Goal: Transaction & Acquisition: Purchase product/service

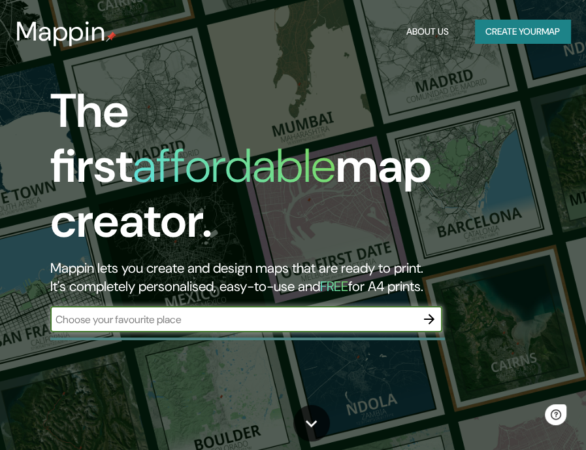
click at [351, 312] on input "text" at bounding box center [233, 319] width 366 height 15
type input "huancayo"
click at [299, 312] on input "huancayo" at bounding box center [233, 319] width 366 height 15
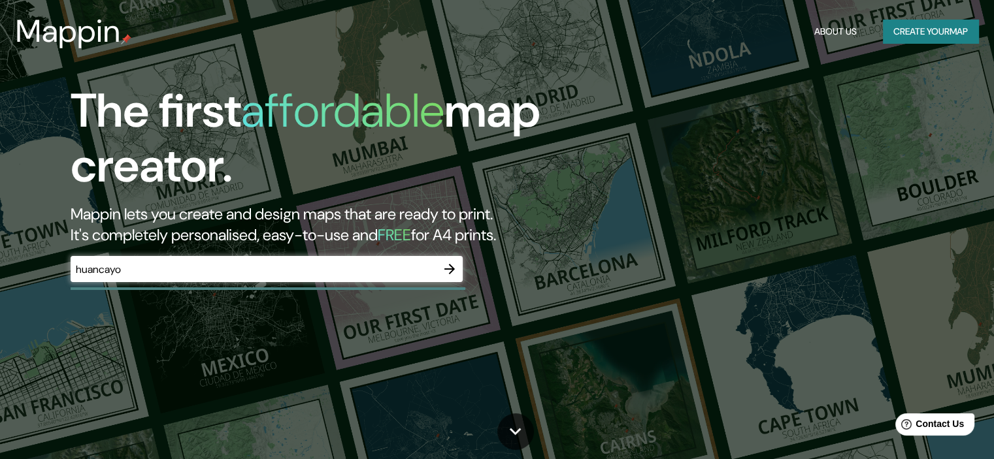
click at [586, 270] on div "The first affordable map creator. Mappin lets you create and design maps that a…" at bounding box center [497, 229] width 994 height 459
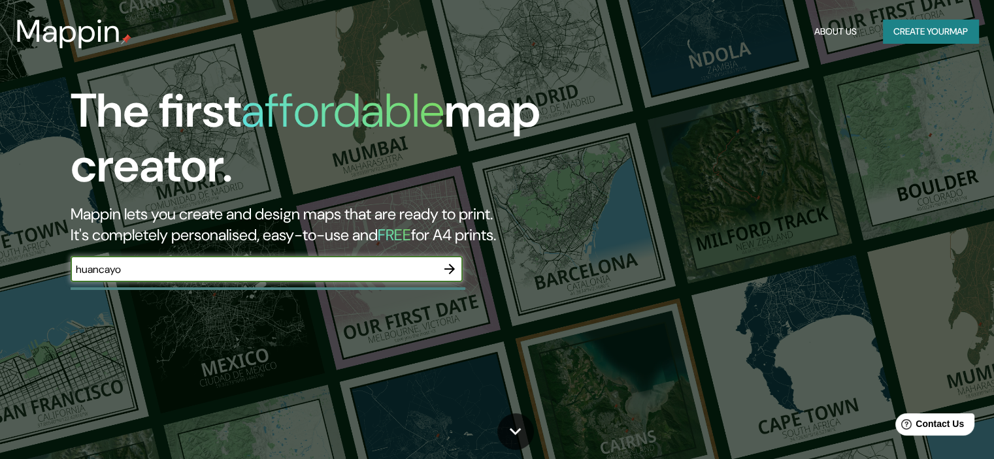
click at [356, 269] on input "huancayo" at bounding box center [254, 269] width 366 height 15
click at [405, 271] on input "huancayo" at bounding box center [254, 269] width 366 height 15
click at [435, 273] on div "huancayo ​" at bounding box center [267, 269] width 392 height 26
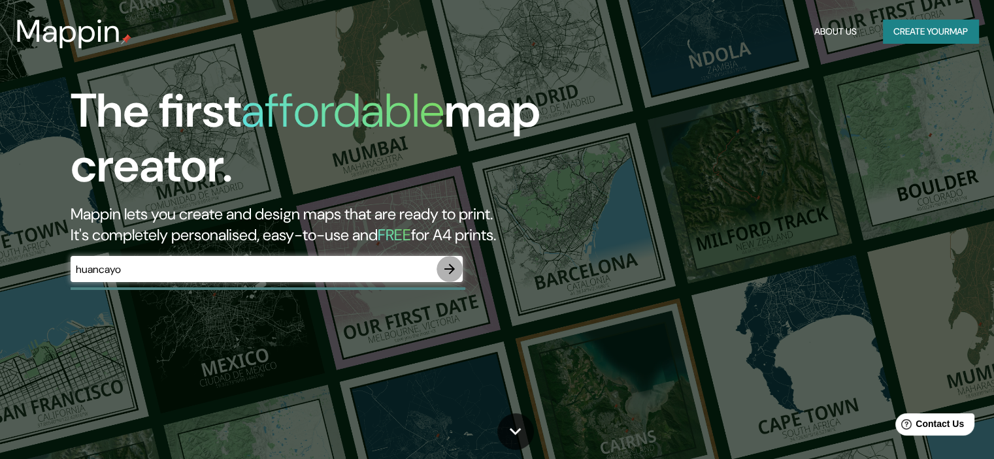
click at [459, 269] on button "button" at bounding box center [450, 269] width 26 height 26
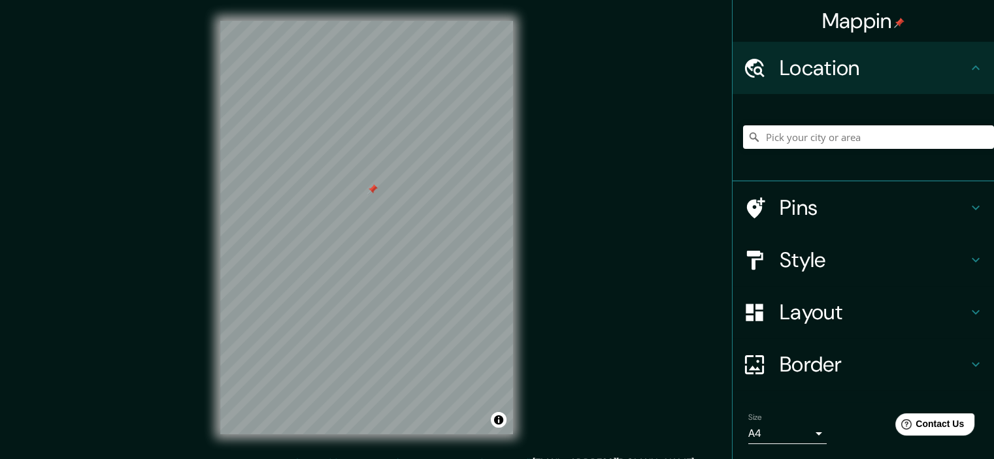
click at [371, 191] on div at bounding box center [372, 189] width 10 height 10
click at [586, 107] on div at bounding box center [868, 137] width 251 height 65
click at [586, 130] on input "Pick your city or area" at bounding box center [868, 137] width 251 height 24
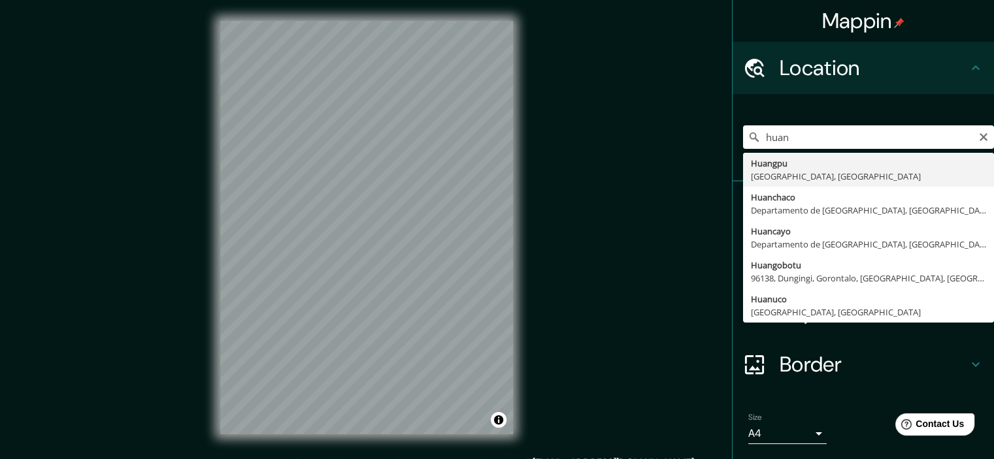
drag, startPoint x: 831, startPoint y: 254, endPoint x: 833, endPoint y: 242, distance: 11.4
type input "Huancayo, Departamento de Junín, Perú"
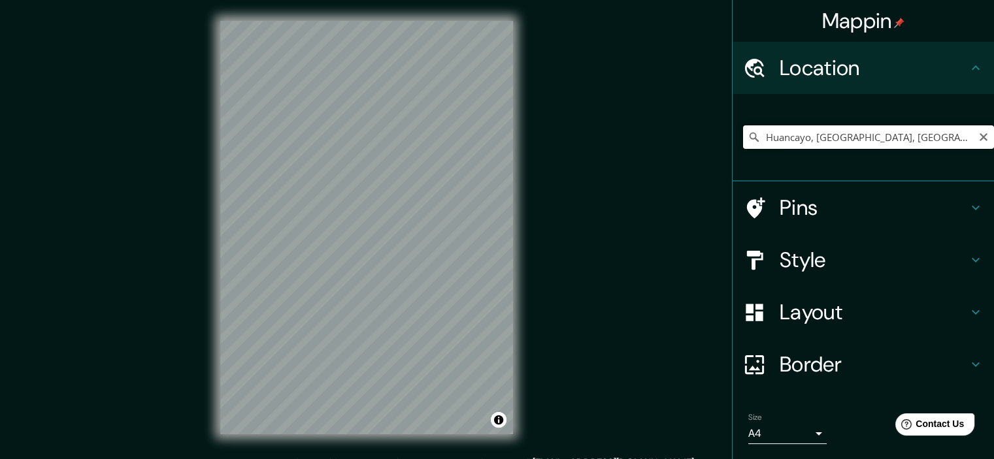
click at [586, 140] on input "Huancayo, Departamento de Junín, Perú" at bounding box center [868, 137] width 251 height 24
click at [586, 117] on div "Huancayo, Departamento de Junín, Perú" at bounding box center [868, 137] width 251 height 65
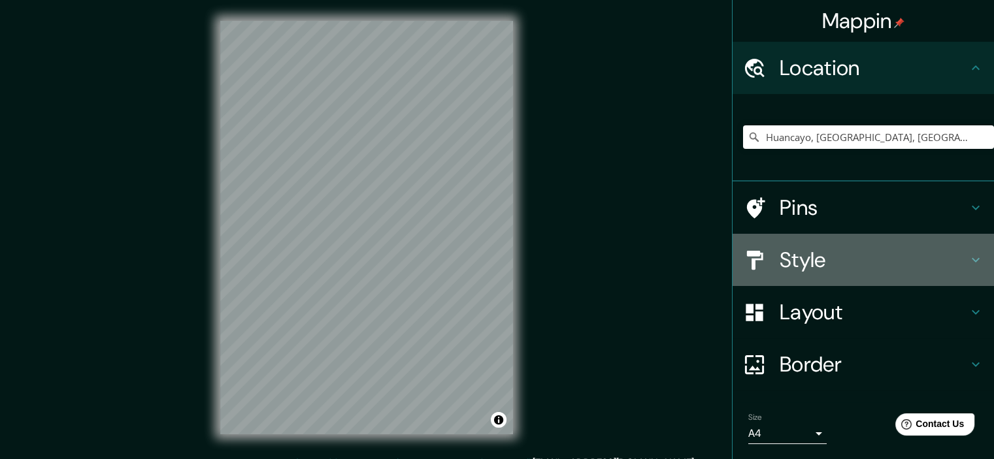
click at [586, 262] on h4 "Style" at bounding box center [874, 260] width 188 height 26
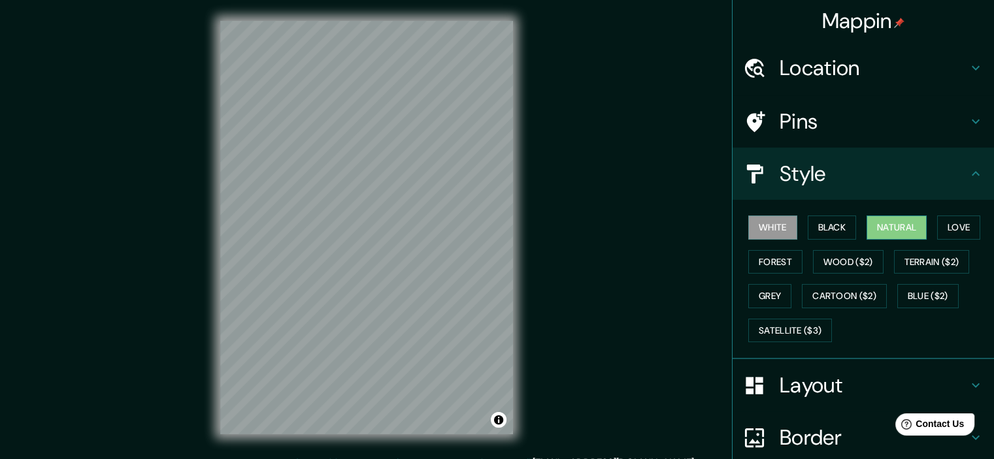
click at [586, 226] on button "Natural" at bounding box center [897, 228] width 60 height 24
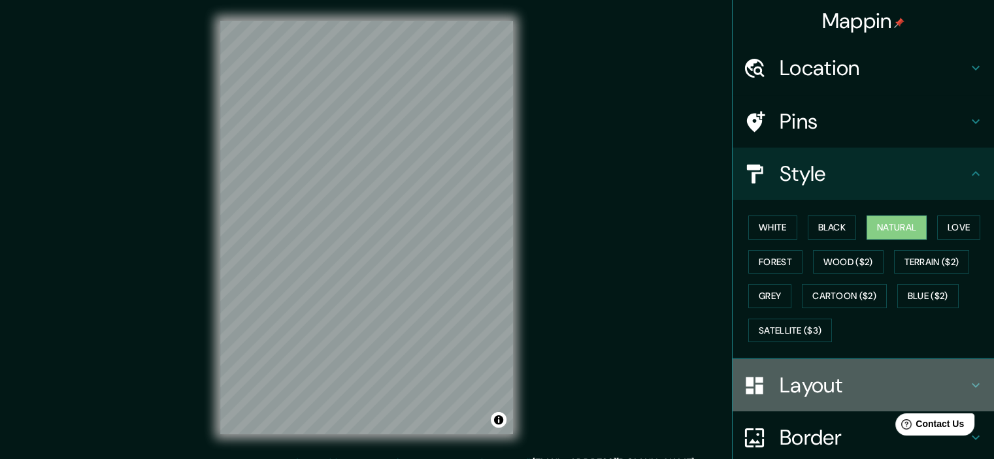
click at [586, 376] on h4 "Layout" at bounding box center [874, 385] width 188 height 26
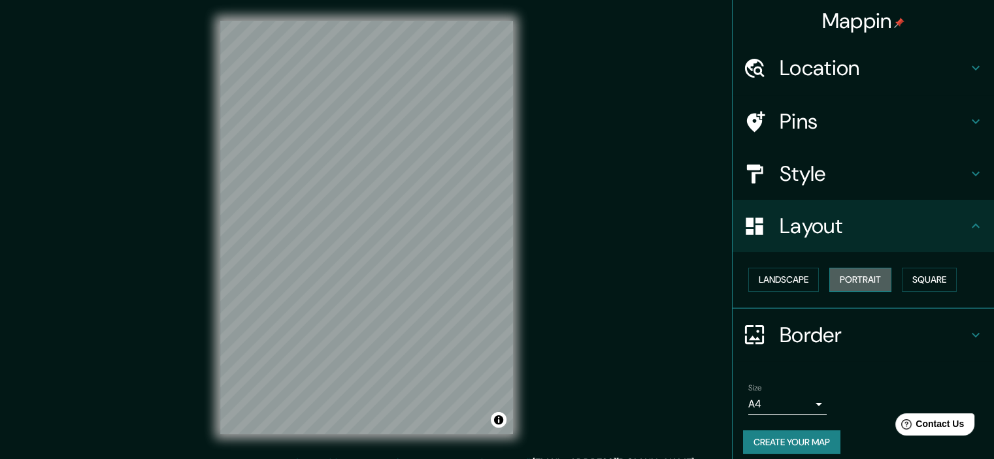
click at [586, 279] on button "Portrait" at bounding box center [860, 280] width 62 height 24
click at [586, 275] on button "Square" at bounding box center [929, 280] width 55 height 24
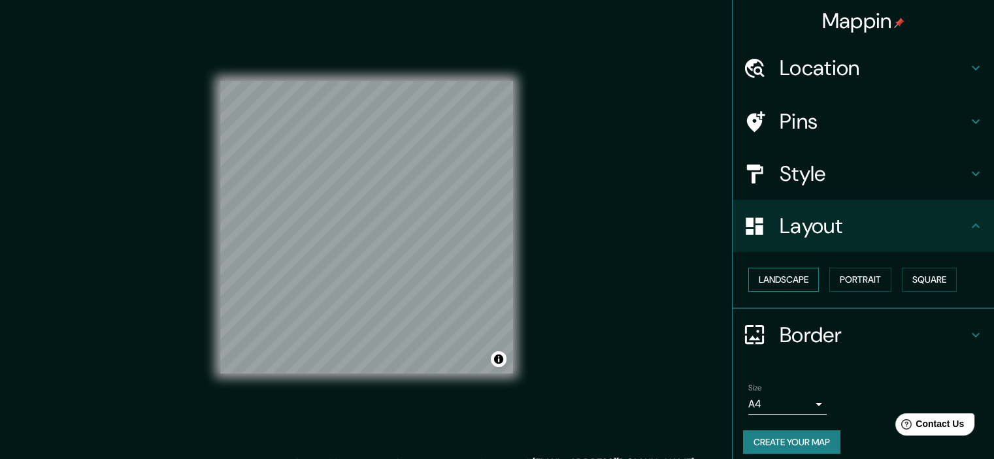
click at [586, 276] on button "Landscape" at bounding box center [783, 280] width 71 height 24
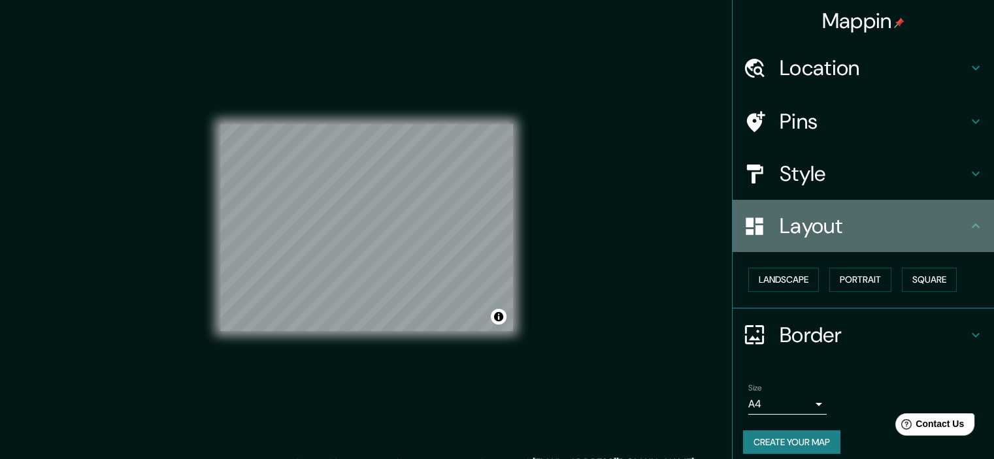
click at [586, 247] on div "Layout" at bounding box center [863, 226] width 261 height 52
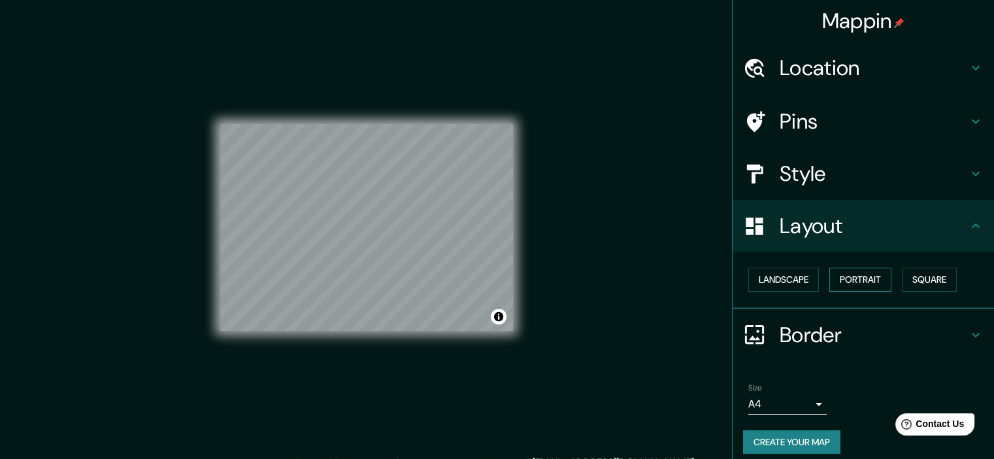
click at [586, 268] on button "Portrait" at bounding box center [860, 280] width 62 height 24
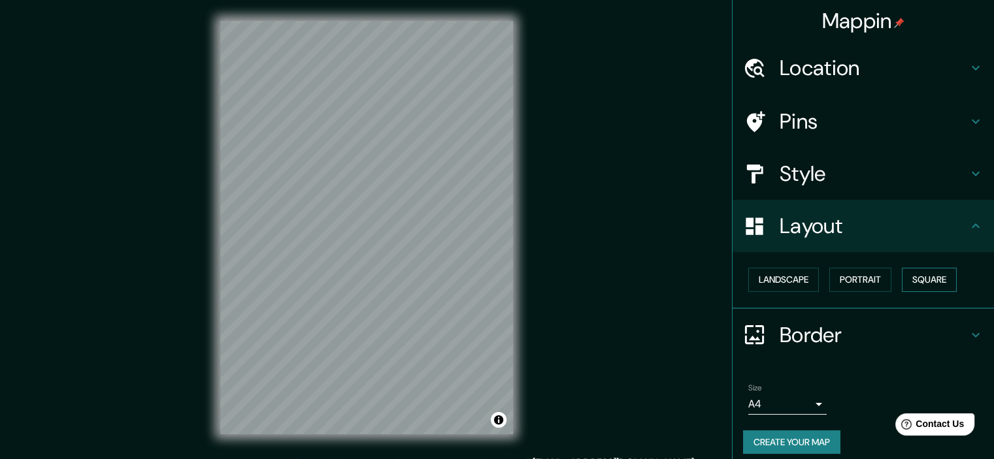
click at [586, 280] on button "Square" at bounding box center [929, 280] width 55 height 24
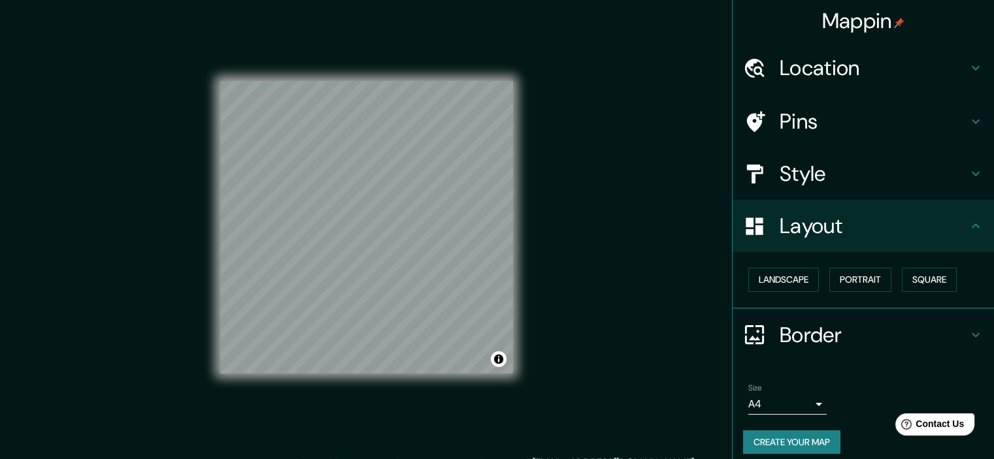
scroll to position [9, 0]
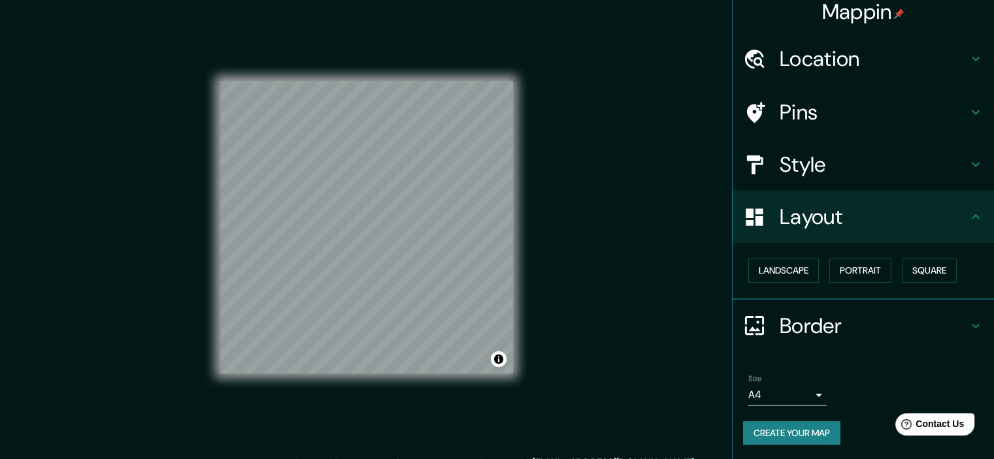
click at [586, 399] on body "Mappin Location Huancayo, Departamento de Junín, Perú Pins Style Layout Landsca…" at bounding box center [497, 229] width 994 height 459
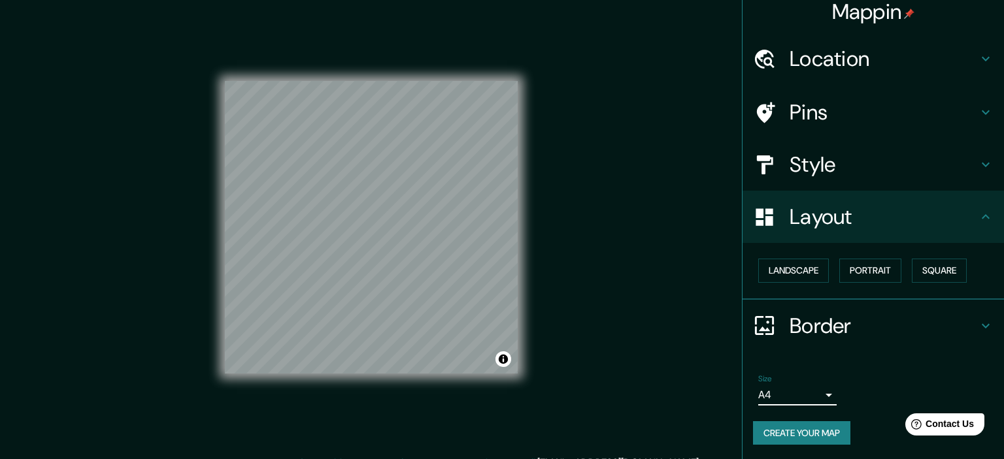
click at [586, 394] on body "Mappin Location Huancayo, Departamento de Junín, Perú Pins Style Layout Landsca…" at bounding box center [502, 229] width 1004 height 459
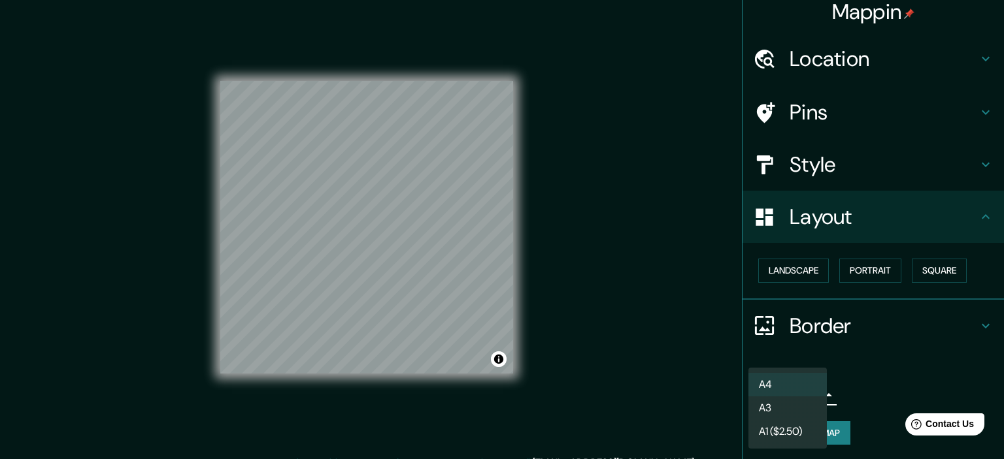
click at [586, 408] on li "A3" at bounding box center [787, 409] width 78 height 24
type input "a4"
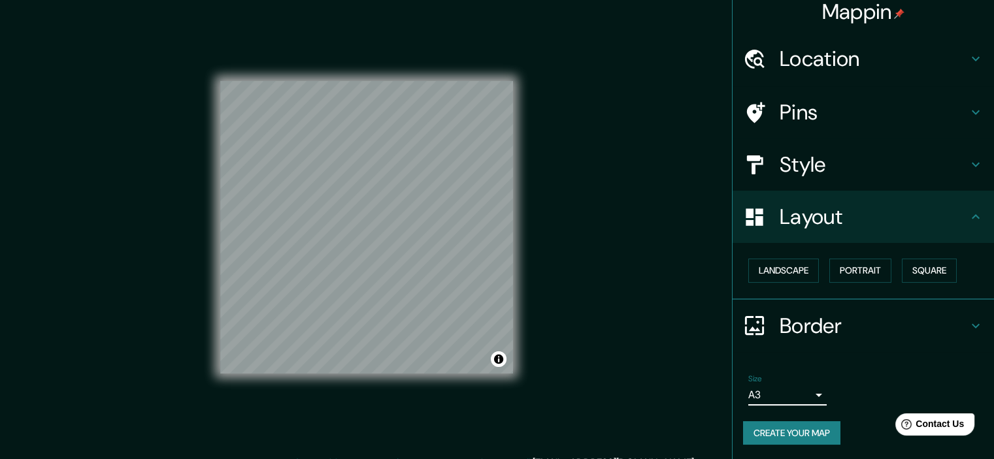
click at [586, 219] on h4 "Layout" at bounding box center [874, 217] width 188 height 26
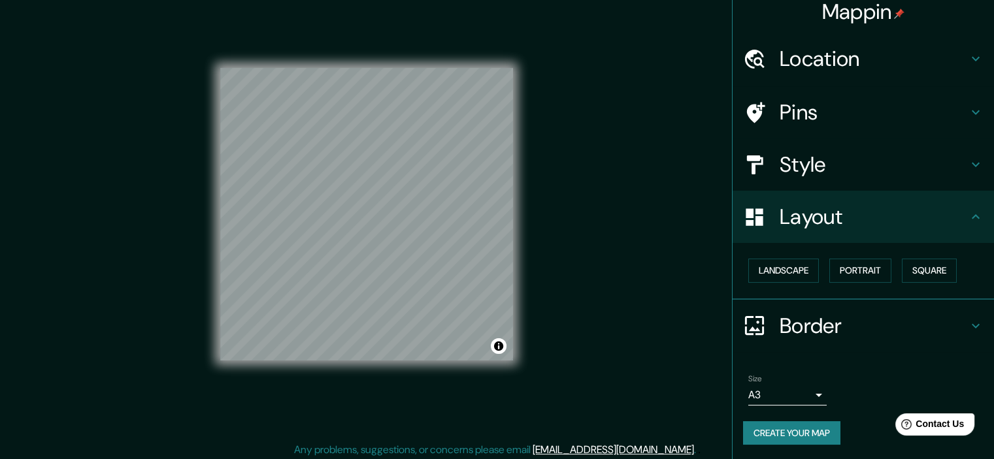
scroll to position [16, 0]
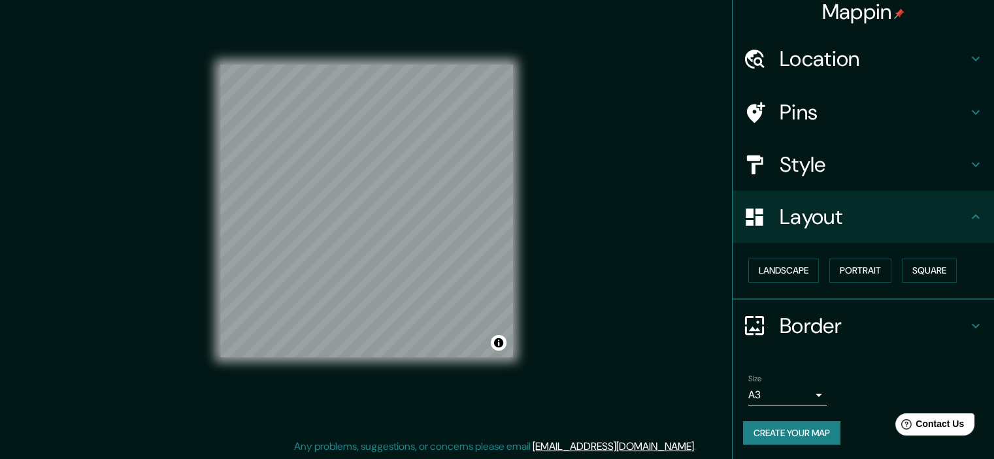
click at [586, 425] on button "Create your map" at bounding box center [791, 433] width 97 height 24
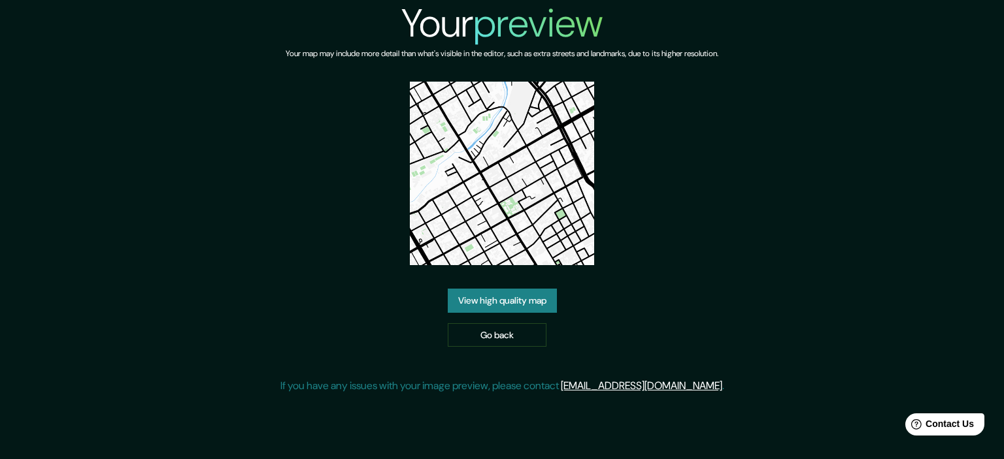
click at [520, 295] on link "View high quality map" at bounding box center [502, 301] width 109 height 24
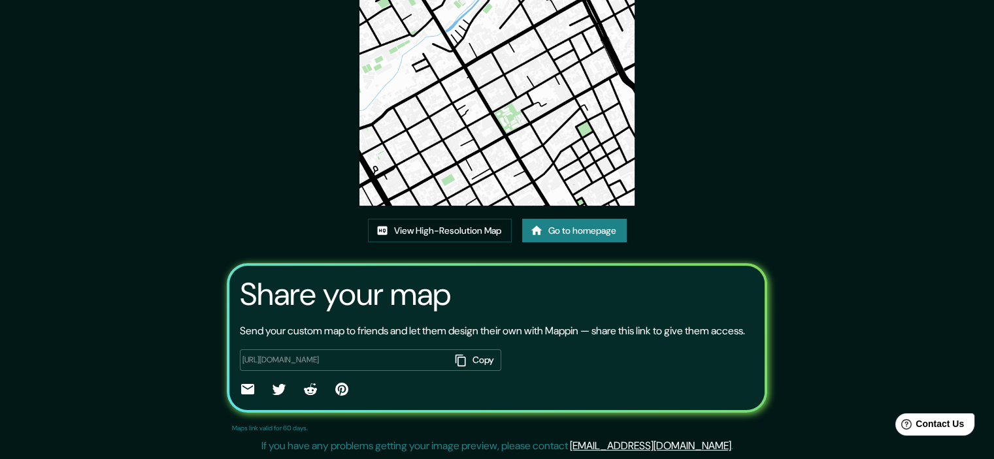
scroll to position [131, 0]
click at [468, 225] on link "View High-Resolution Map" at bounding box center [440, 231] width 144 height 24
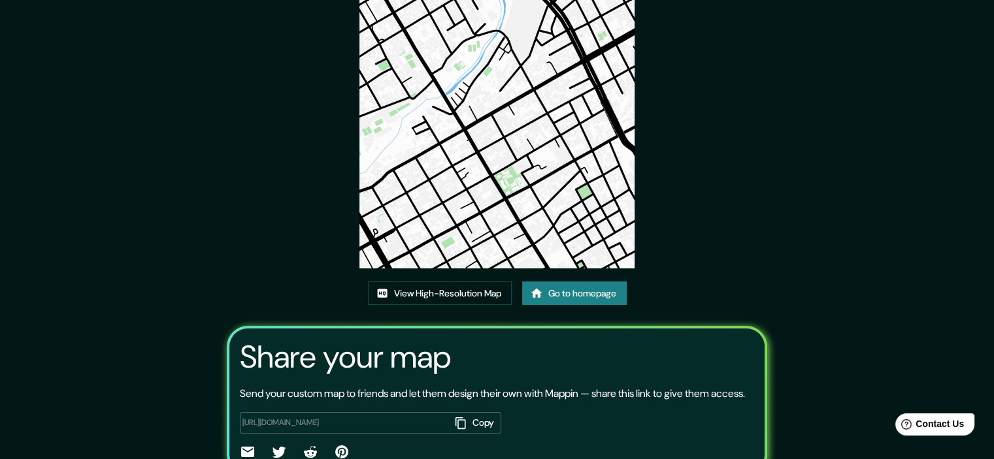
scroll to position [0, 0]
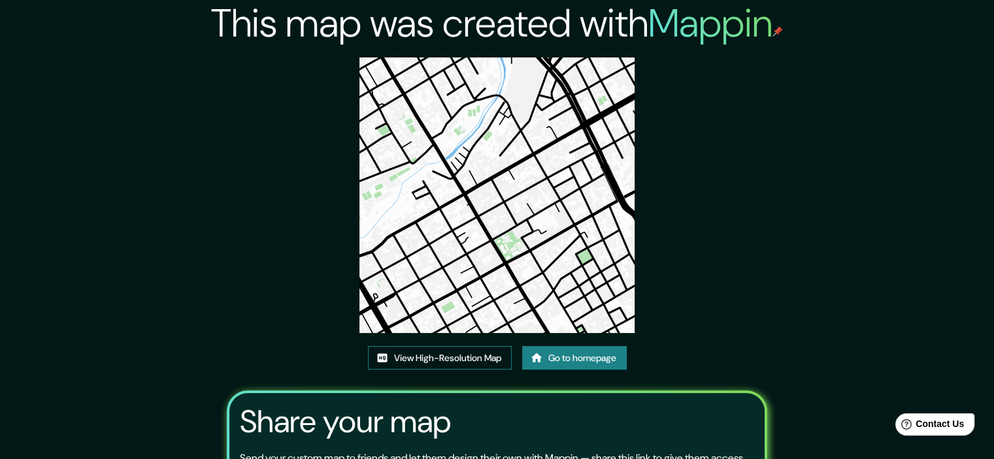
click at [475, 350] on link "View High-Resolution Map" at bounding box center [440, 358] width 144 height 24
click at [610, 355] on link "Go to homepage" at bounding box center [574, 358] width 105 height 24
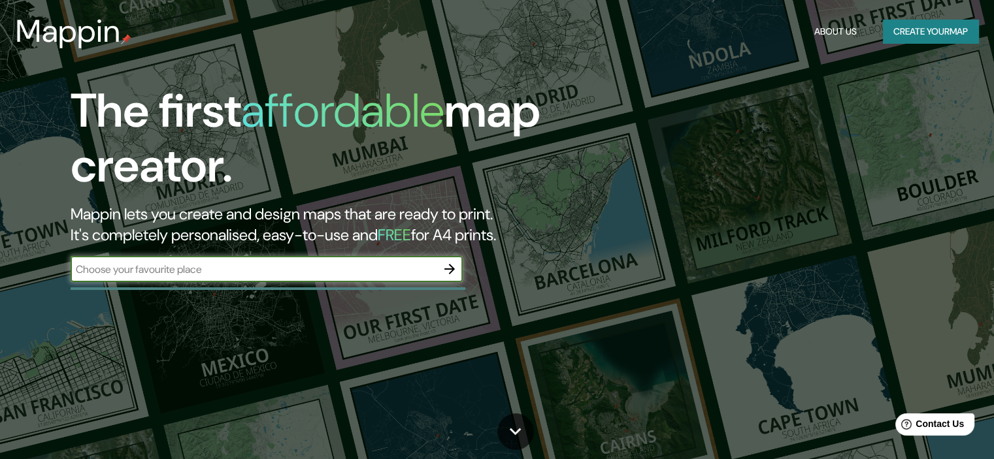
click at [267, 271] on input "text" at bounding box center [254, 269] width 366 height 15
type input "china"
click at [965, 32] on button "Create your map" at bounding box center [930, 32] width 95 height 24
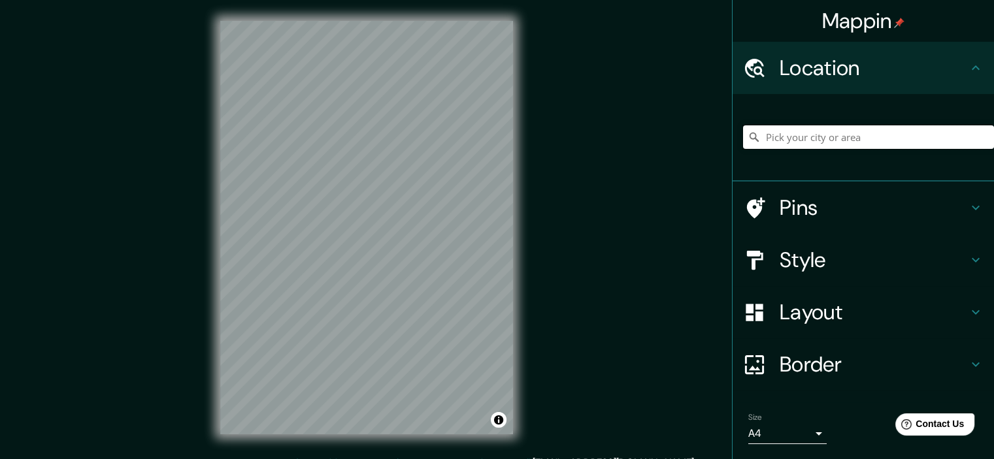
click at [857, 135] on input "Pick your city or area" at bounding box center [868, 137] width 251 height 24
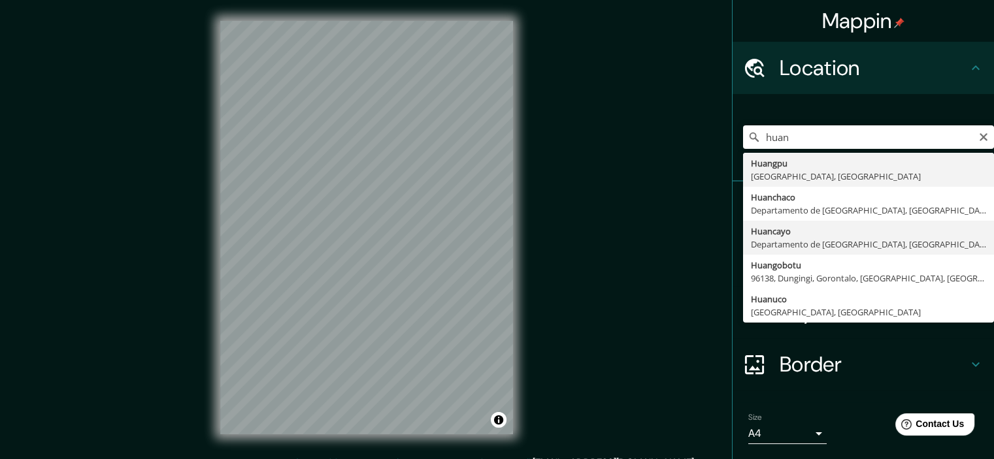
type input "Huancayo, Departamento de Junín, Perú"
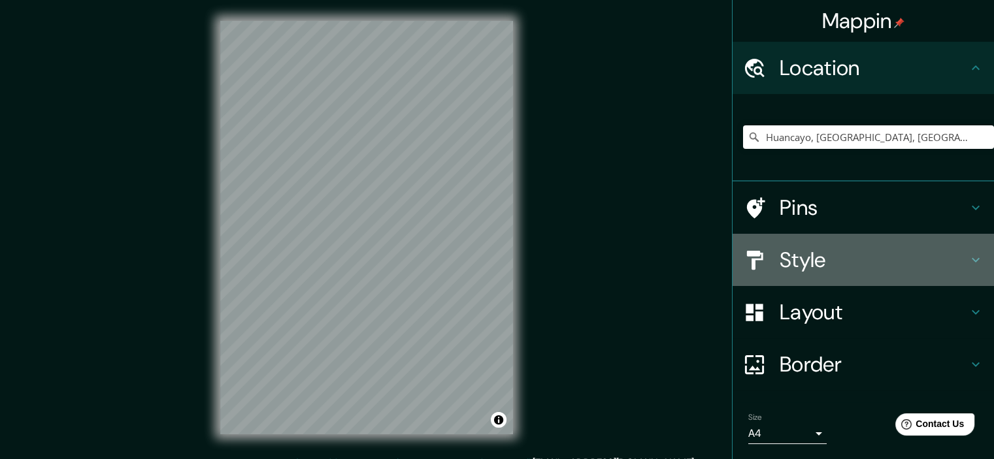
click at [839, 259] on h4 "Style" at bounding box center [874, 260] width 188 height 26
click at [839, 260] on div "Style" at bounding box center [863, 260] width 261 height 52
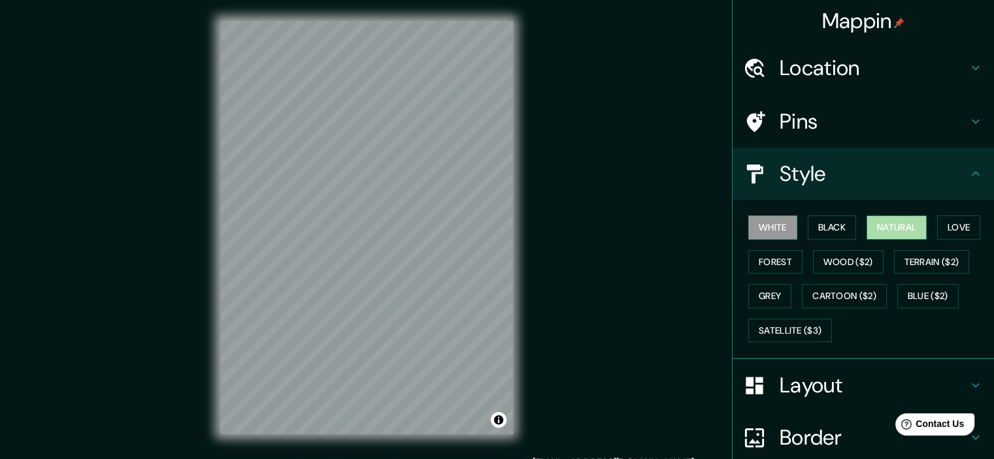
click at [900, 235] on button "Natural" at bounding box center [897, 228] width 60 height 24
click at [848, 376] on h4 "Layout" at bounding box center [874, 385] width 188 height 26
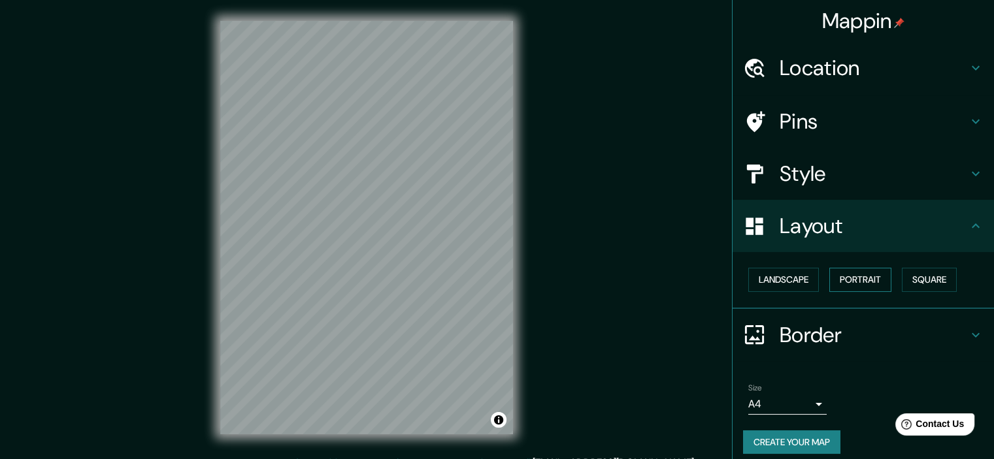
click at [854, 286] on button "Portrait" at bounding box center [860, 280] width 62 height 24
click at [910, 273] on button "Square" at bounding box center [929, 280] width 55 height 24
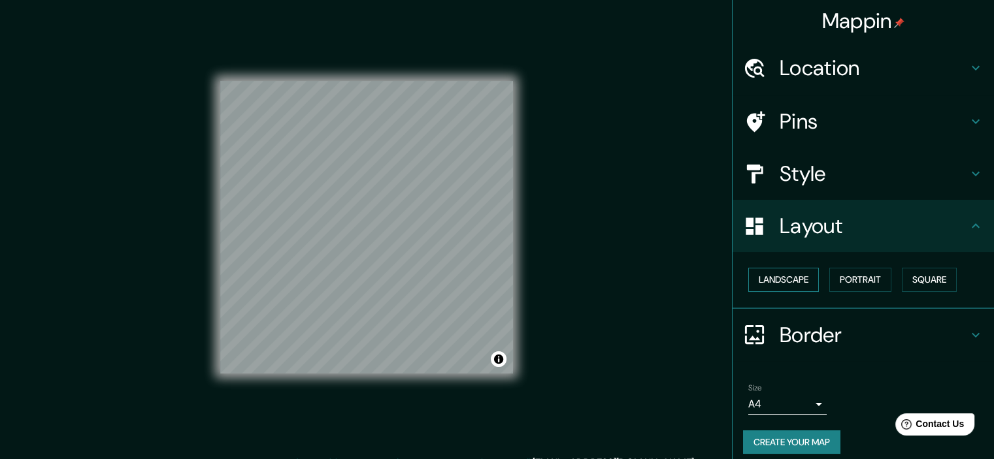
click at [791, 281] on button "Landscape" at bounding box center [783, 280] width 71 height 24
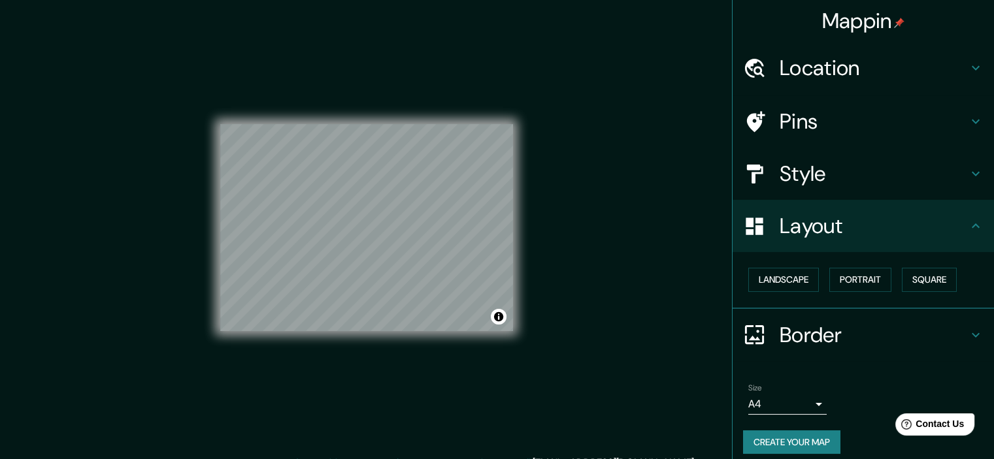
click at [776, 397] on body "Mappin Location Huancayo, Departamento de Junín, Perú Pins Style Layout Landsca…" at bounding box center [497, 229] width 994 height 459
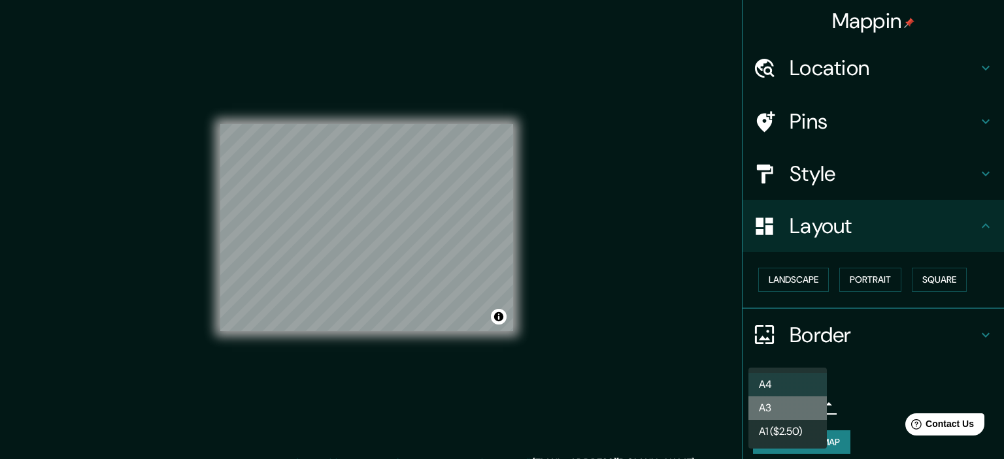
click at [795, 407] on li "A3" at bounding box center [787, 409] width 78 height 24
type input "a4"
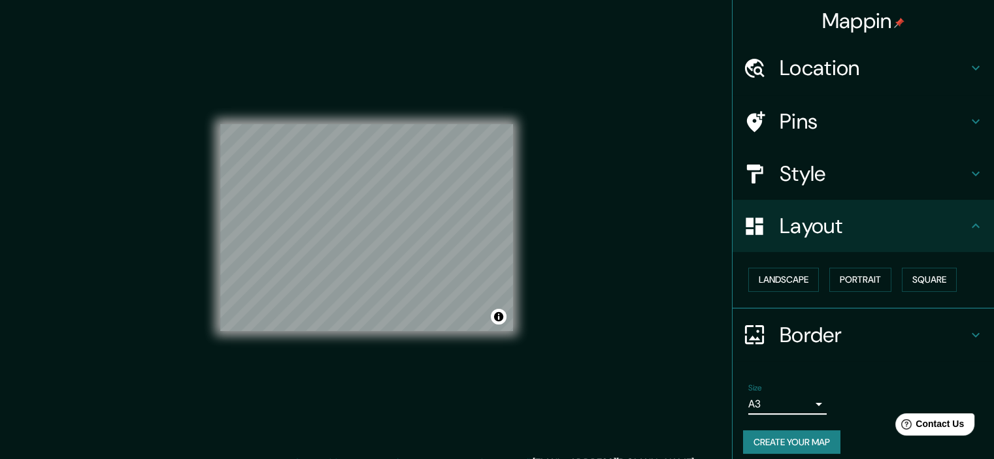
click at [807, 432] on button "Create your map" at bounding box center [791, 443] width 97 height 24
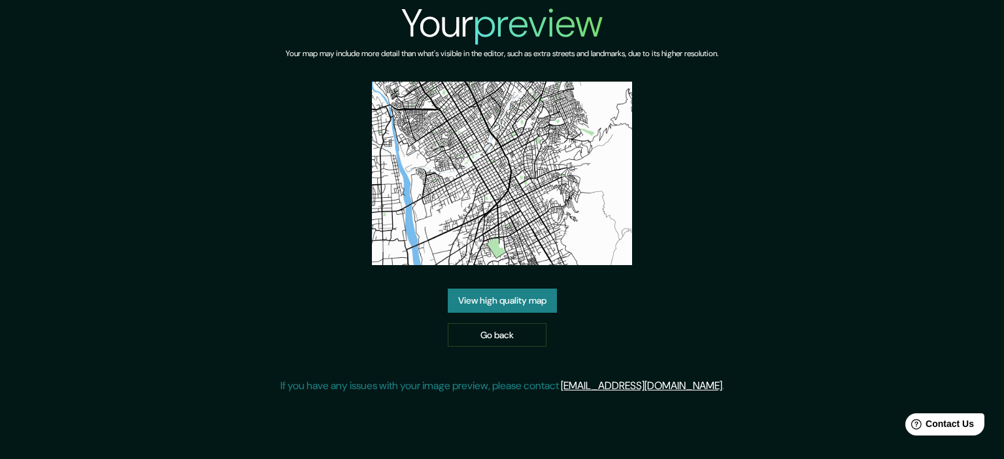
click at [538, 303] on link "View high quality map" at bounding box center [502, 301] width 109 height 24
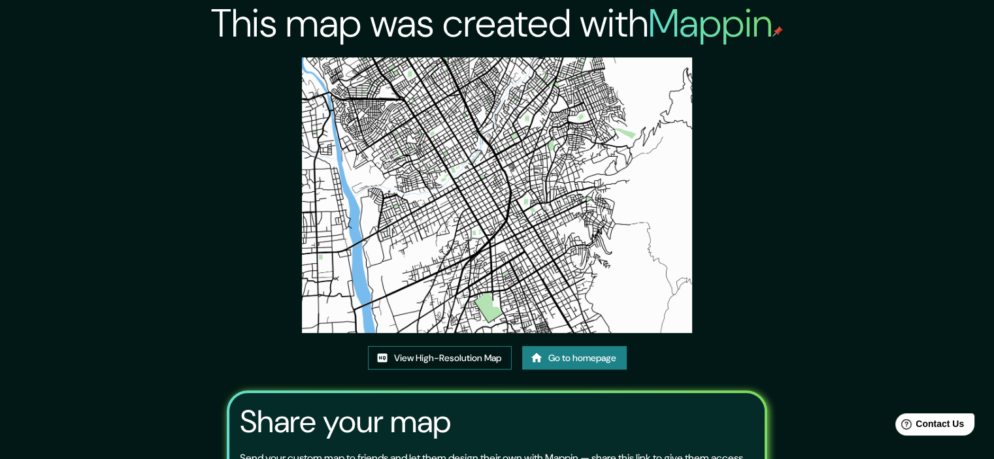
click at [463, 354] on link "View High-Resolution Map" at bounding box center [440, 358] width 144 height 24
